Goal: Find specific page/section: Find specific page/section

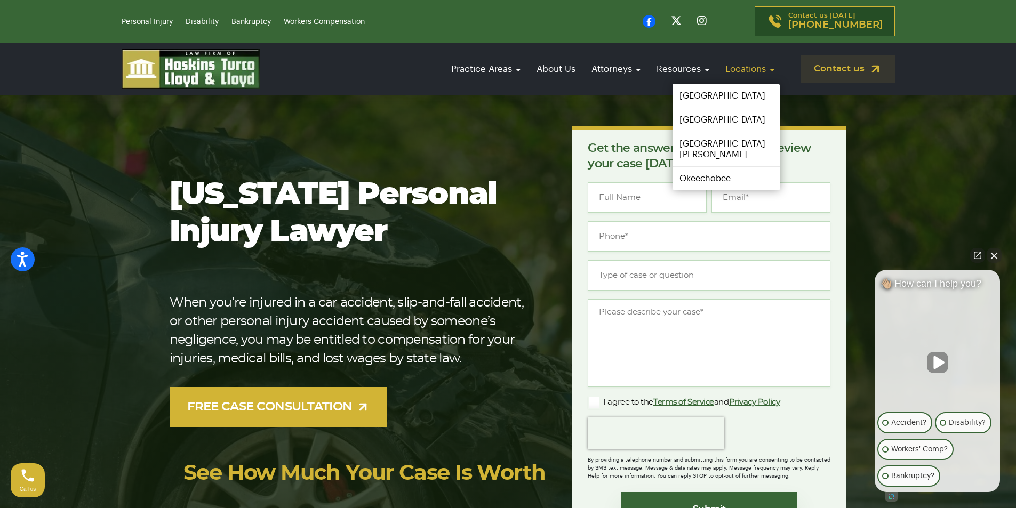
click at [736, 73] on link "Locations" at bounding box center [750, 69] width 60 height 30
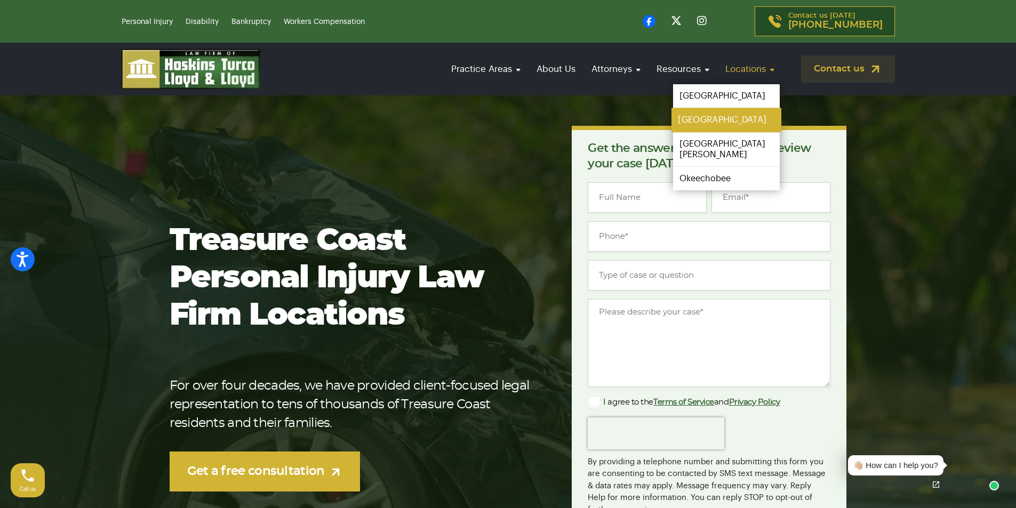
click at [702, 120] on link "[GEOGRAPHIC_DATA]" at bounding box center [726, 120] width 110 height 24
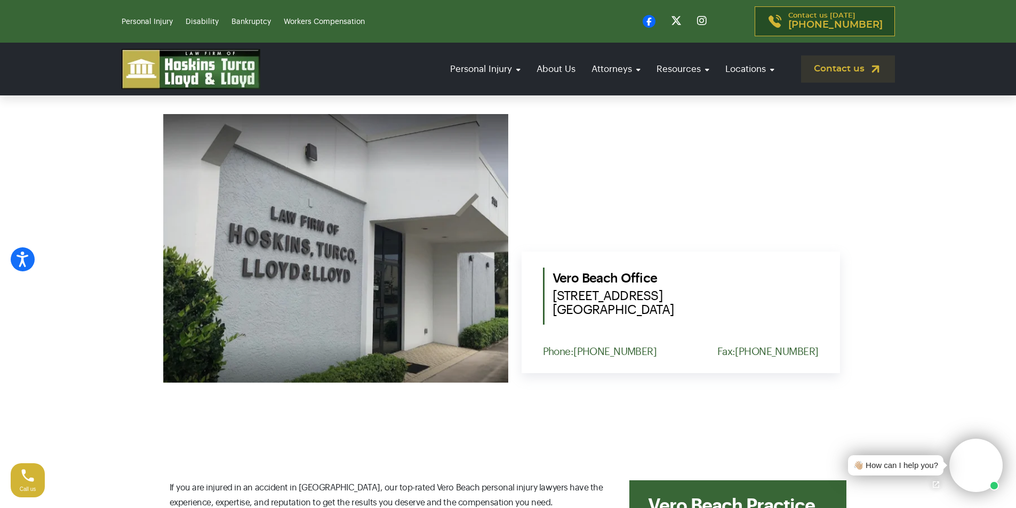
scroll to position [427, 0]
